Goal: Navigation & Orientation: Find specific page/section

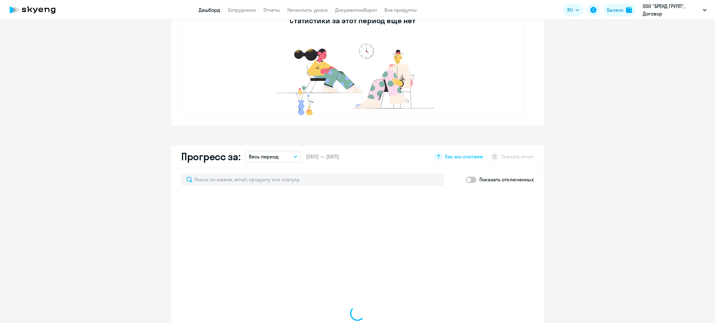
select select "30"
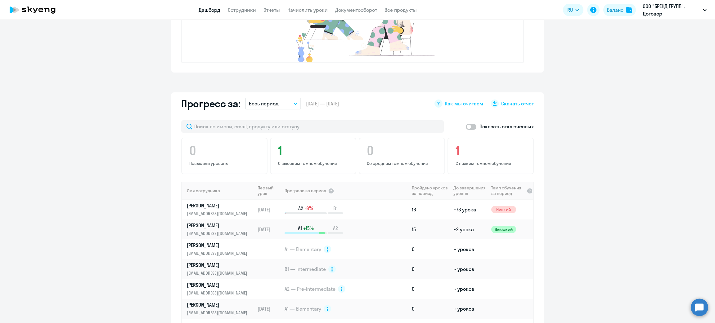
scroll to position [371, 0]
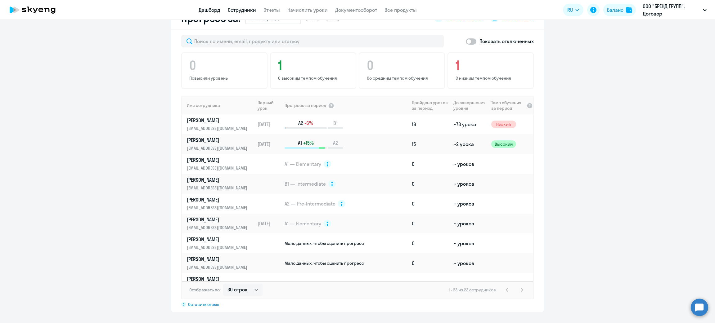
click at [241, 7] on link "Сотрудники" at bounding box center [242, 10] width 28 height 6
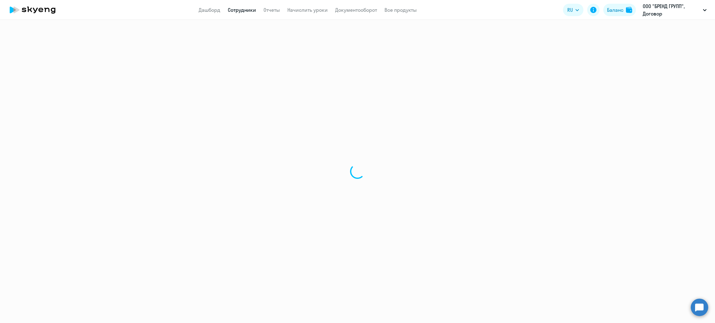
select select "30"
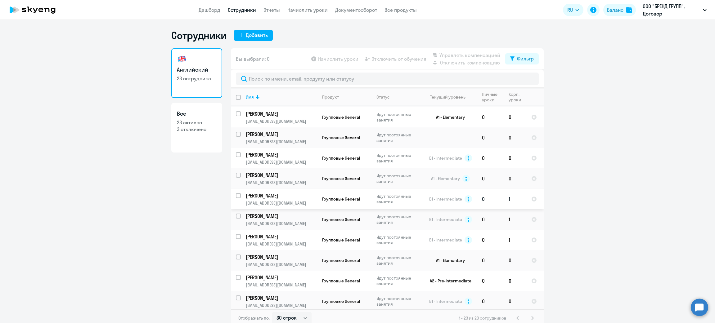
scroll to position [81, 0]
click at [310, 10] on link "Начислить уроки" at bounding box center [307, 10] width 40 height 6
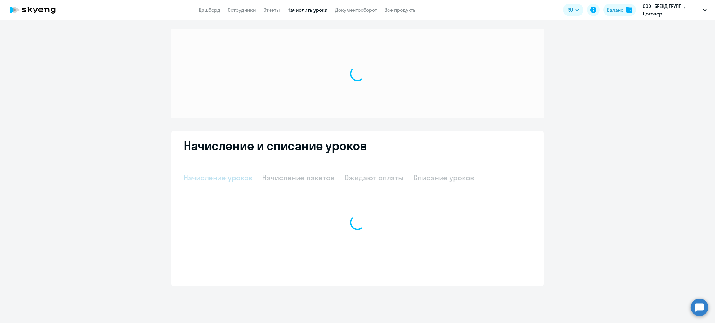
select select "10"
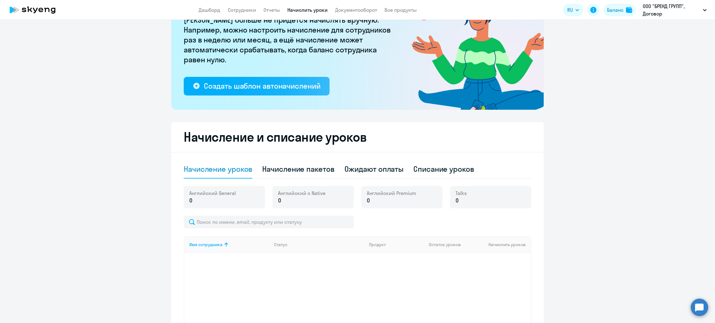
scroll to position [122, 0]
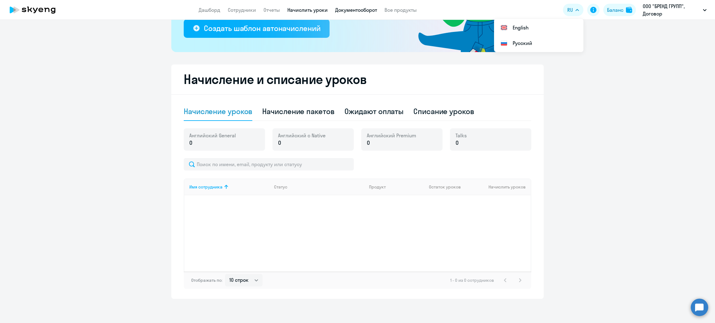
click at [364, 11] on link "Документооборот" at bounding box center [356, 10] width 42 height 6
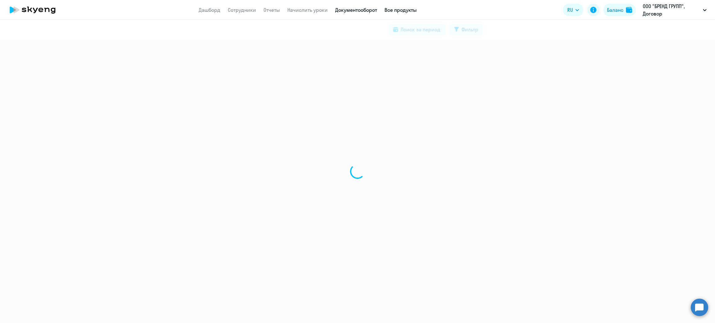
click at [407, 9] on link "Все продукты" at bounding box center [401, 10] width 32 height 6
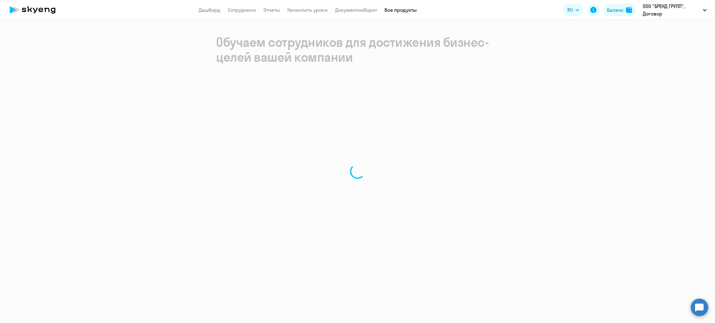
click at [407, 7] on link "Все продукты" at bounding box center [401, 10] width 32 height 6
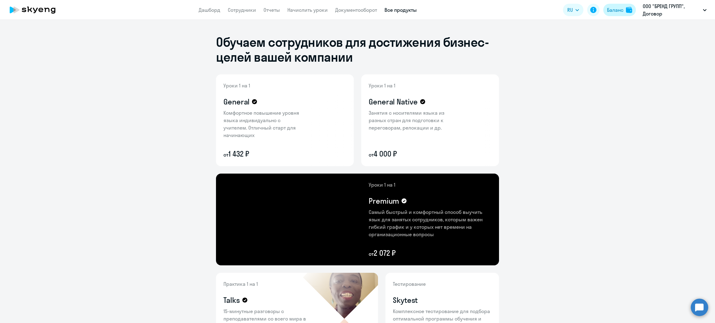
click at [617, 4] on app-header-actions "RU English Русский Баланс ООО "БРЕНД ГРУПП", Договор" at bounding box center [636, 9] width 147 height 15
click at [617, 8] on div "Баланс" at bounding box center [615, 9] width 16 height 7
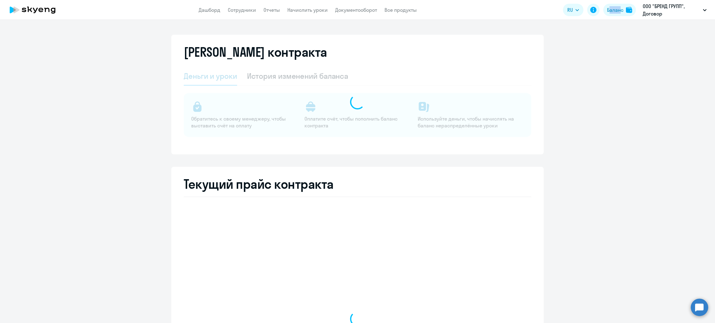
select select "english_adult_not_native_speaker"
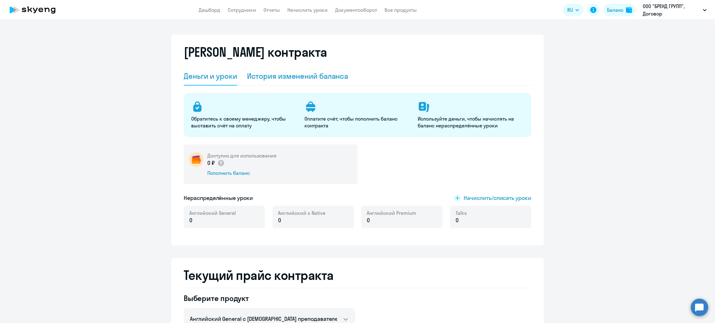
click at [310, 73] on div "История изменений баланса" at bounding box center [298, 76] width 102 height 10
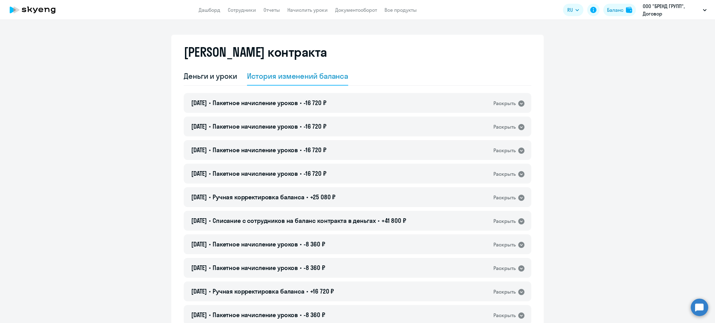
click at [215, 14] on app-header "Дашборд Сотрудники Отчеты Начислить уроки Документооборот Все продукты Дашборд …" at bounding box center [357, 10] width 715 height 20
click at [203, 9] on link "Дашборд" at bounding box center [210, 10] width 22 height 6
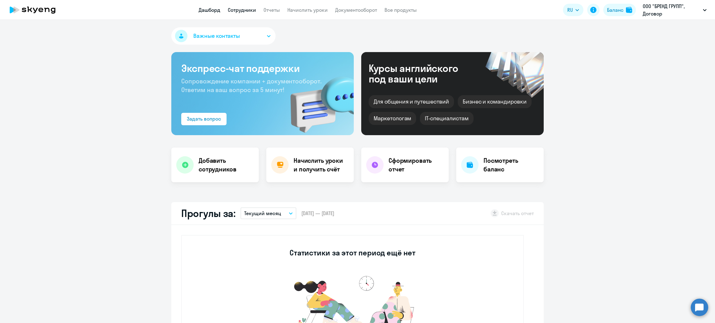
click at [255, 10] on link "Сотрудники" at bounding box center [242, 10] width 28 height 6
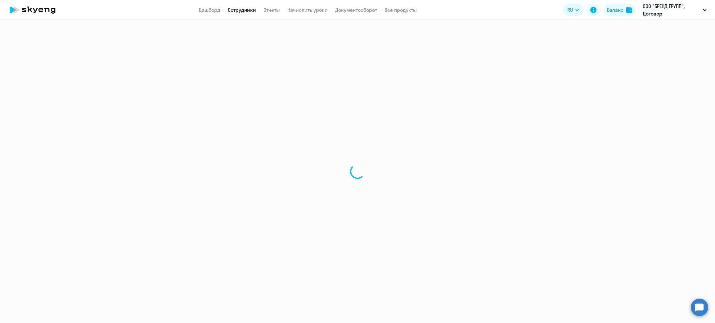
select select "30"
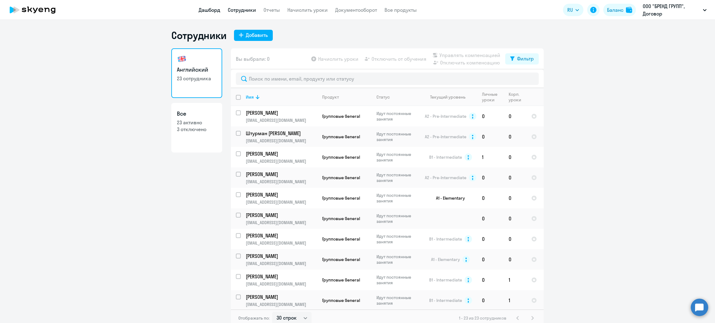
click at [201, 10] on link "Дашборд" at bounding box center [210, 10] width 22 height 6
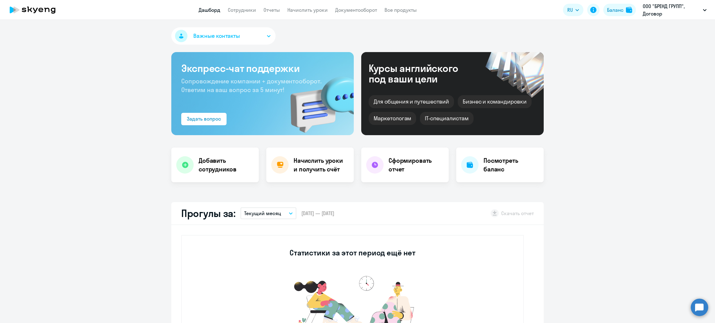
scroll to position [139, 0]
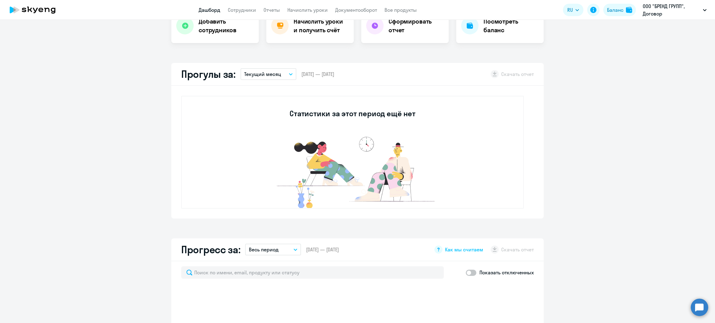
select select "30"
